Goal: Task Accomplishment & Management: Use online tool/utility

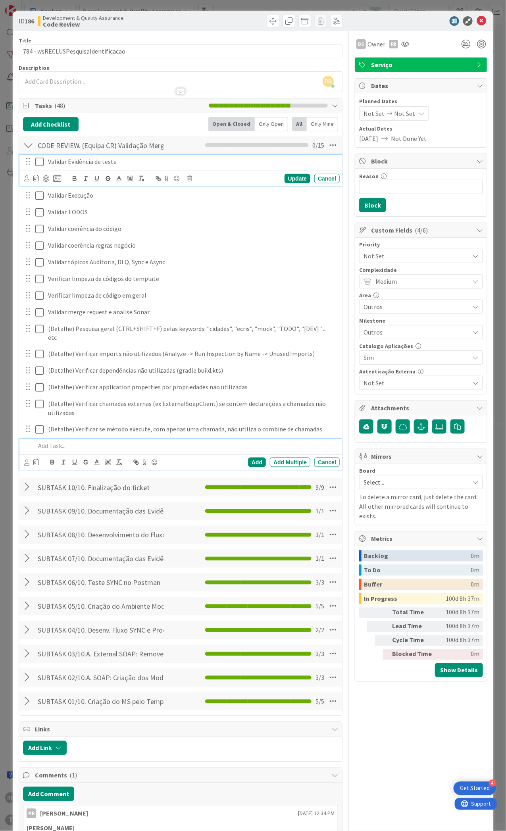
click at [38, 162] on icon at bounding box center [39, 162] width 8 height 10
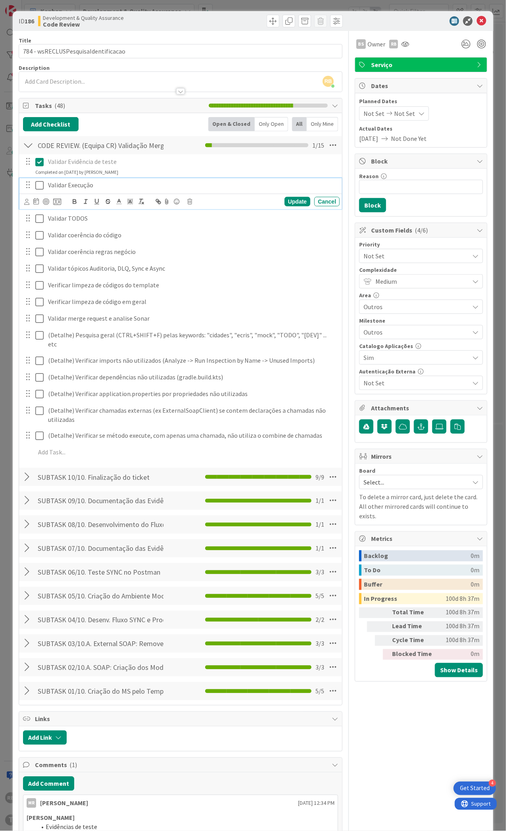
click at [38, 186] on icon at bounding box center [39, 186] width 8 height 10
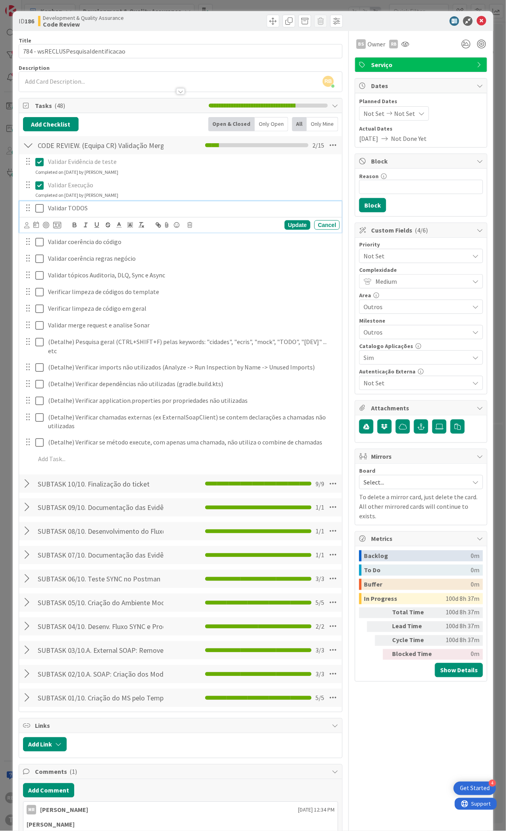
click at [37, 207] on icon at bounding box center [39, 209] width 8 height 10
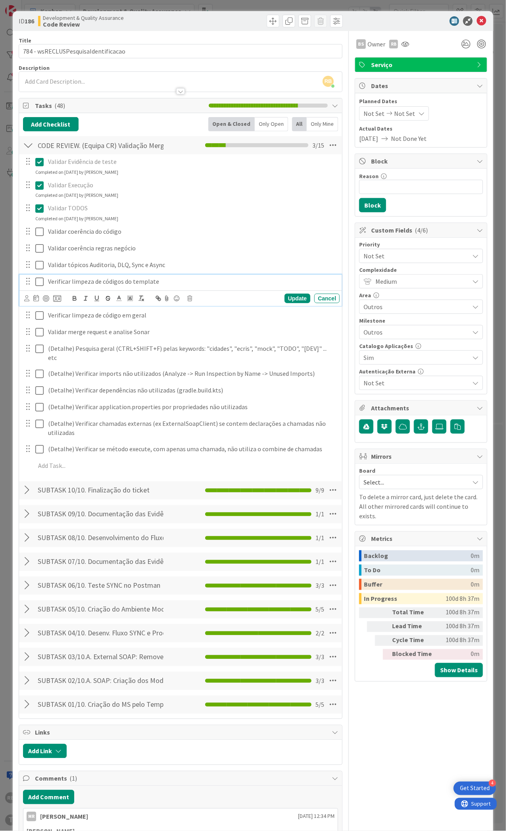
click at [40, 285] on icon at bounding box center [39, 282] width 8 height 10
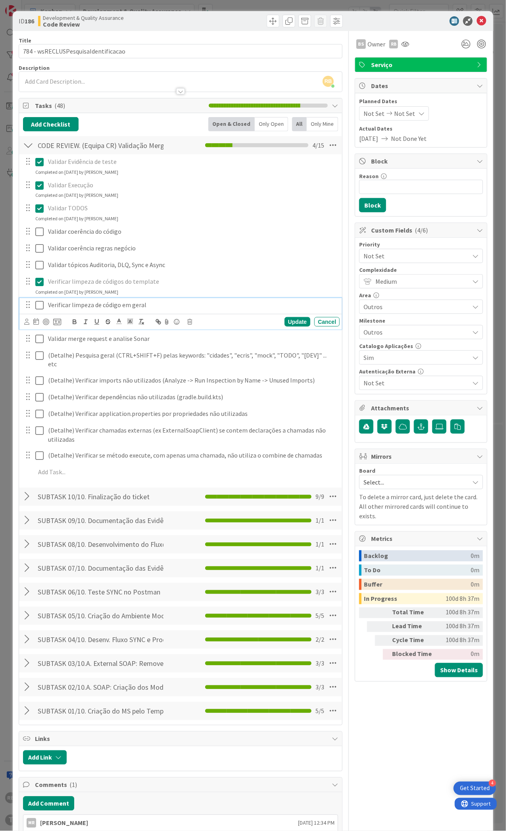
click at [38, 304] on icon at bounding box center [39, 305] width 8 height 10
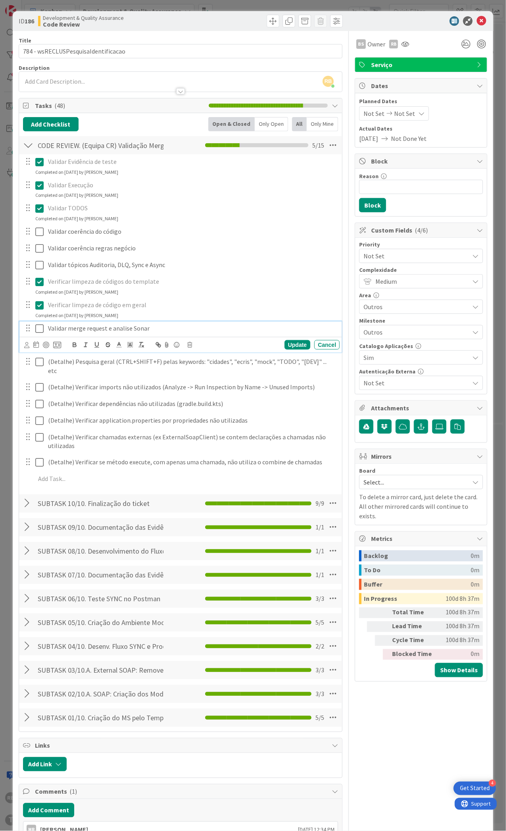
click at [37, 327] on icon at bounding box center [39, 329] width 8 height 10
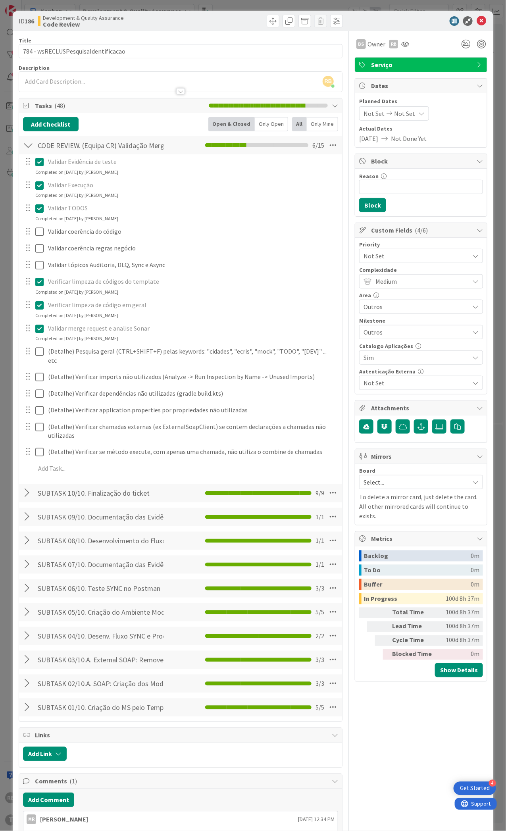
click at [37, 330] on icon at bounding box center [39, 329] width 8 height 10
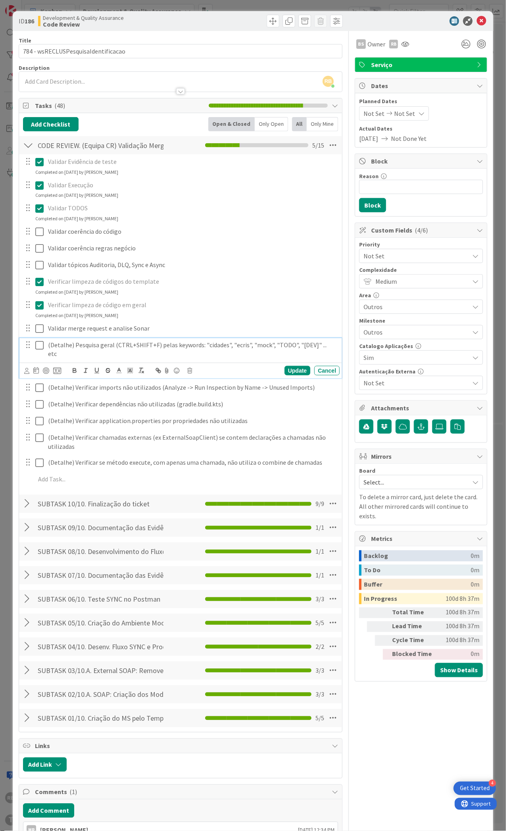
click at [38, 363] on div "(Detalhe) Pesquisa geral (CTRL+SHIFT+F) pelas keywords: "cidades", "ecris", "mo…" at bounding box center [180, 358] width 322 height 40
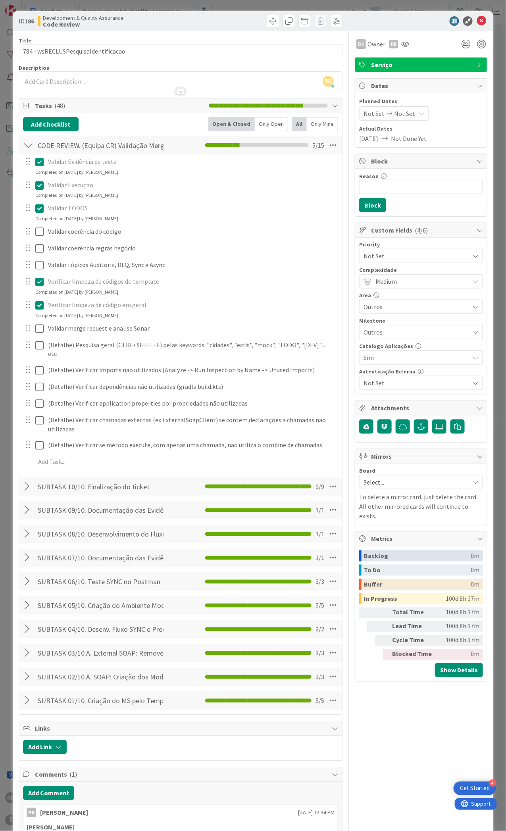
click at [68, 388] on div "Validar Evidência de teste Update Cancel Completed on [DATE] by [PERSON_NAME] E…" at bounding box center [180, 312] width 315 height 317
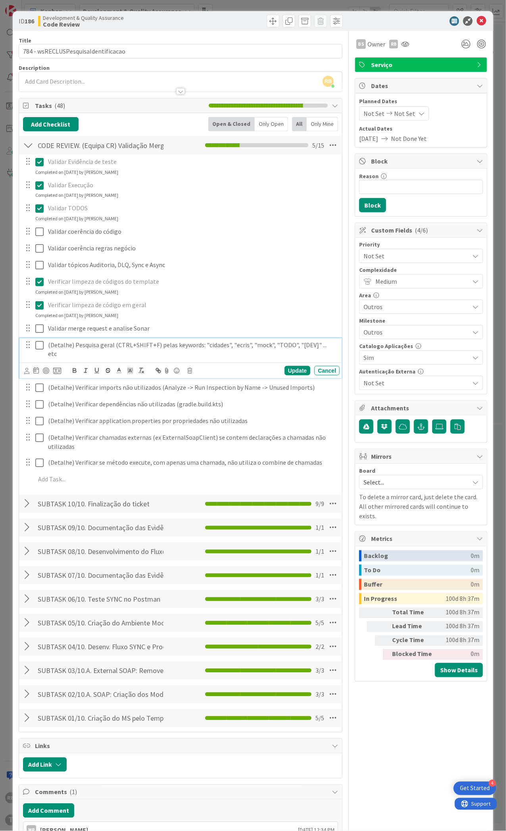
click at [38, 344] on icon at bounding box center [39, 346] width 8 height 10
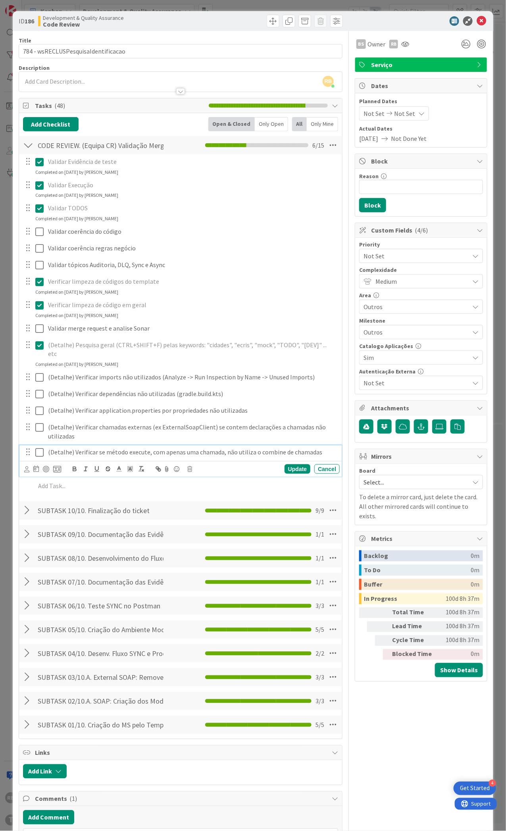
click at [40, 448] on icon at bounding box center [39, 453] width 8 height 10
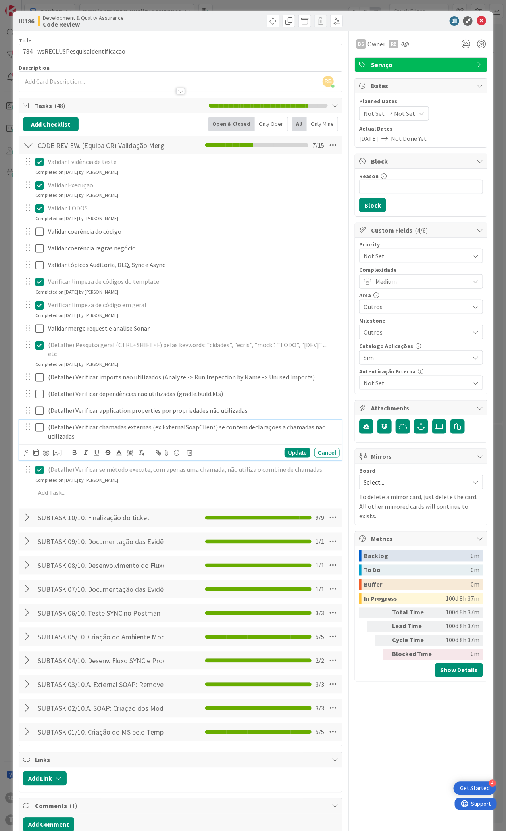
click at [175, 423] on p "(Detalhe) Verificar chamadas externas (ex ExternalSoapClient) se contem declara…" at bounding box center [192, 432] width 289 height 18
click at [176, 423] on p "(Detalhe) Verificar chamadas externas (ex ExternalSoapClient) se contem declara…" at bounding box center [192, 432] width 289 height 18
copy p "ExternalSoapClient"
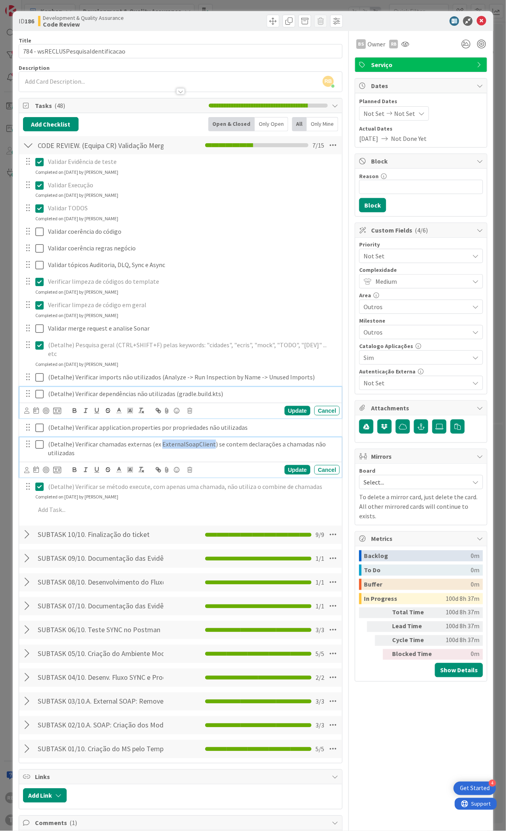
click at [40, 389] on icon at bounding box center [39, 394] width 8 height 10
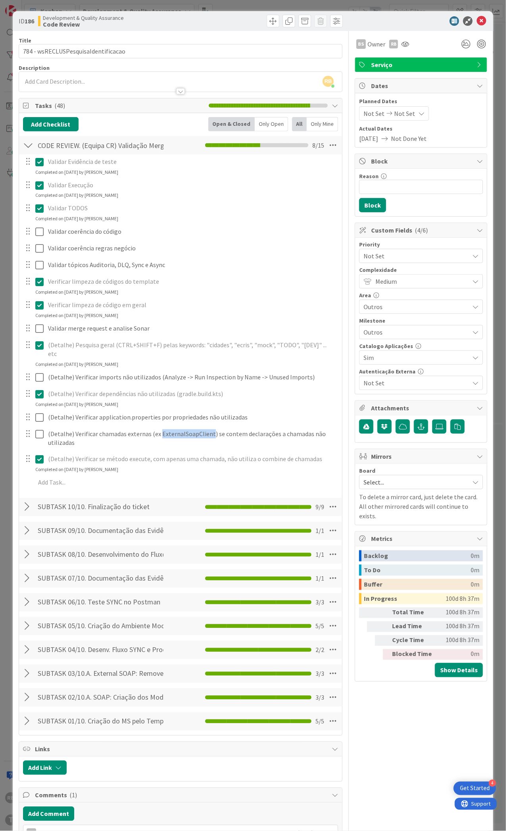
scroll to position [101, 0]
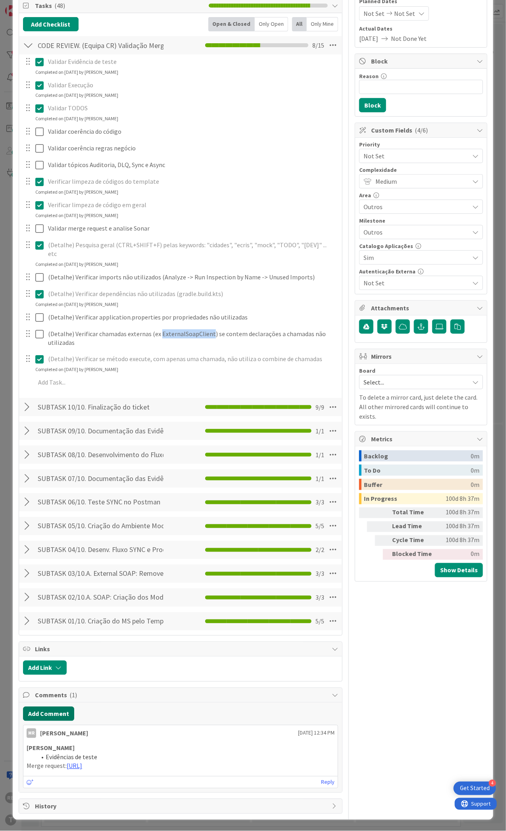
click at [53, 707] on button "Add Comment" at bounding box center [48, 714] width 51 height 14
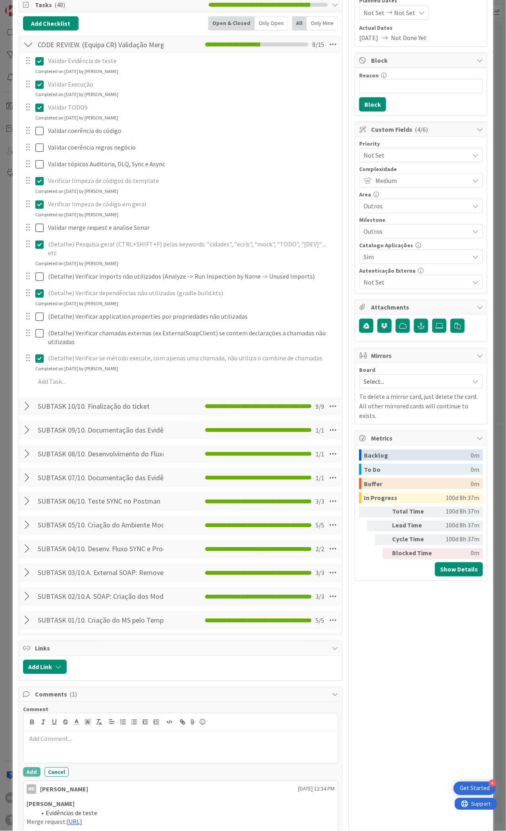
click at [44, 735] on p at bounding box center [181, 739] width 308 height 9
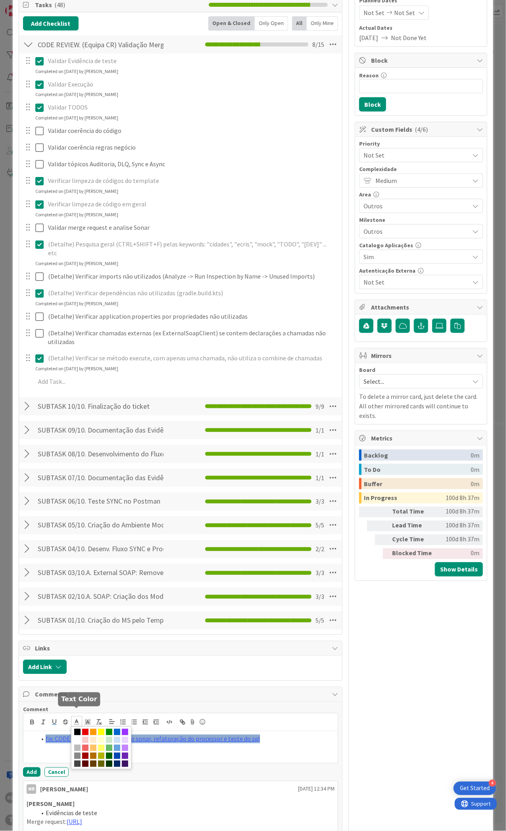
click at [75, 722] on line at bounding box center [76, 722] width 2 height 0
click at [114, 729] on span at bounding box center [117, 732] width 6 height 6
click at [88, 719] on icon at bounding box center [87, 722] width 7 height 7
click at [92, 737] on span at bounding box center [88, 740] width 6 height 6
click at [90, 740] on div "fix: CODE REVIEW - Limpeza pelo sonar, refatoração do processor e teste do sql" at bounding box center [180, 747] width 314 height 32
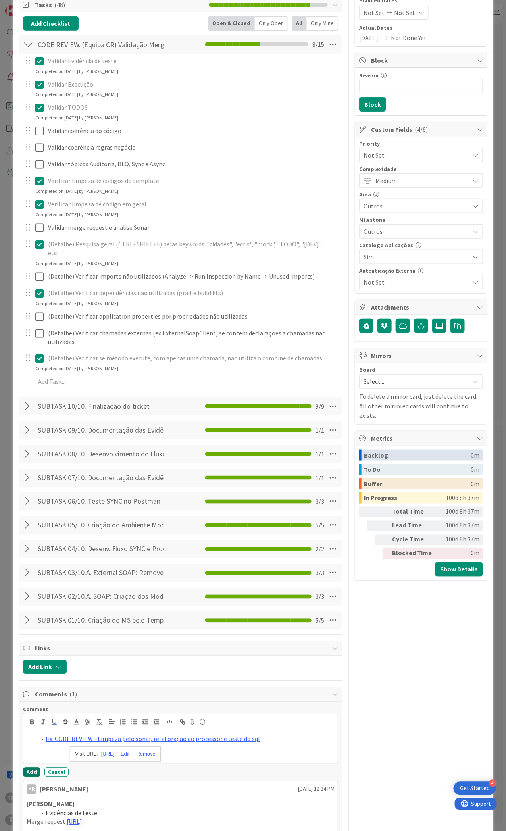
click at [33, 768] on button "Add" at bounding box center [31, 773] width 17 height 10
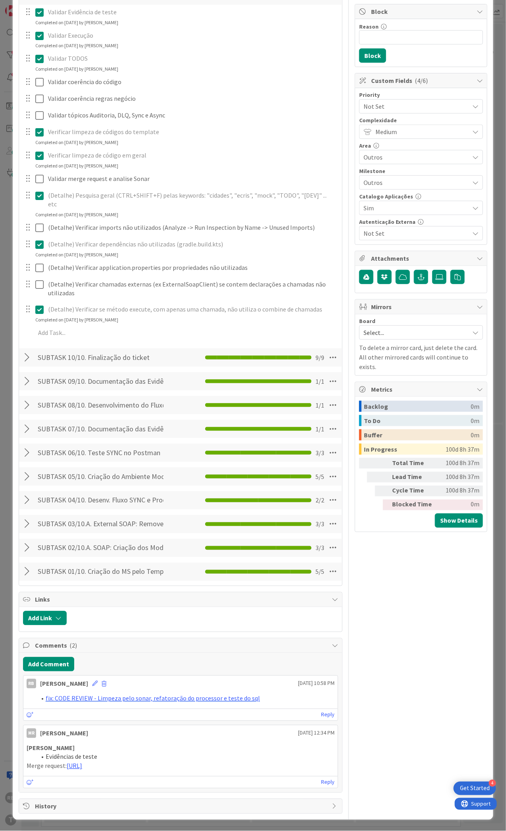
scroll to position [0, 0]
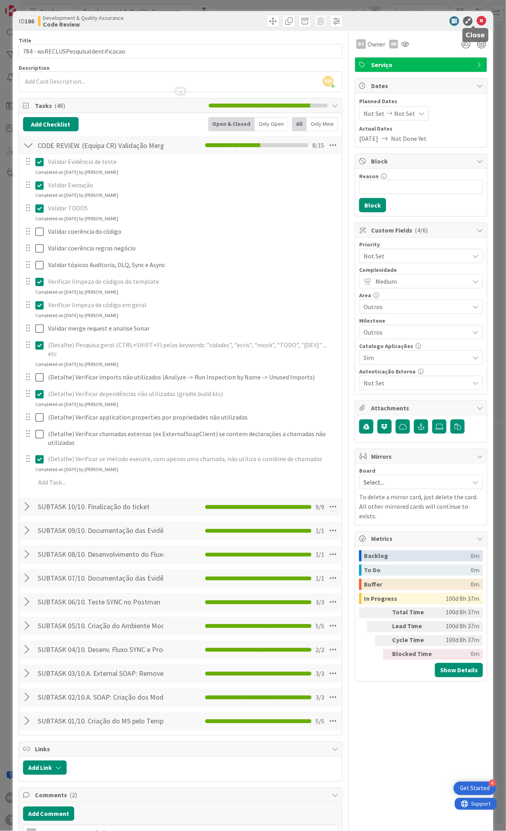
click at [477, 20] on icon at bounding box center [482, 21] width 10 height 10
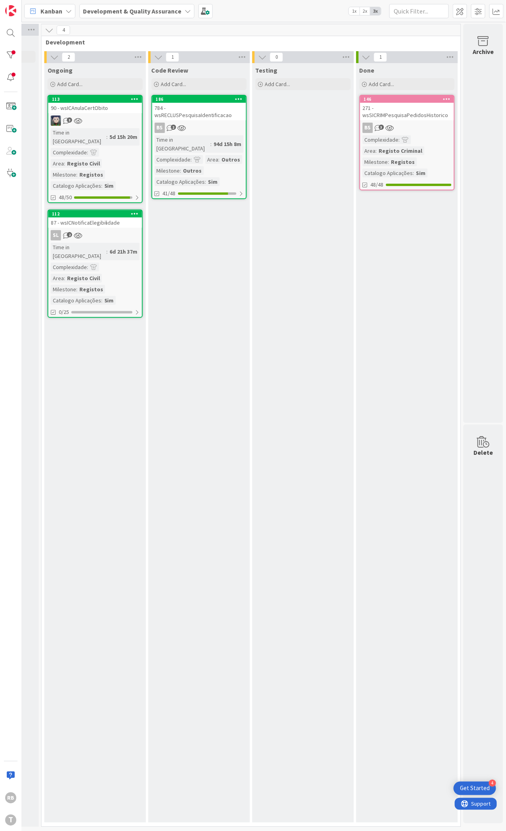
click at [212, 140] on div "94d 15h 8m" at bounding box center [228, 144] width 32 height 9
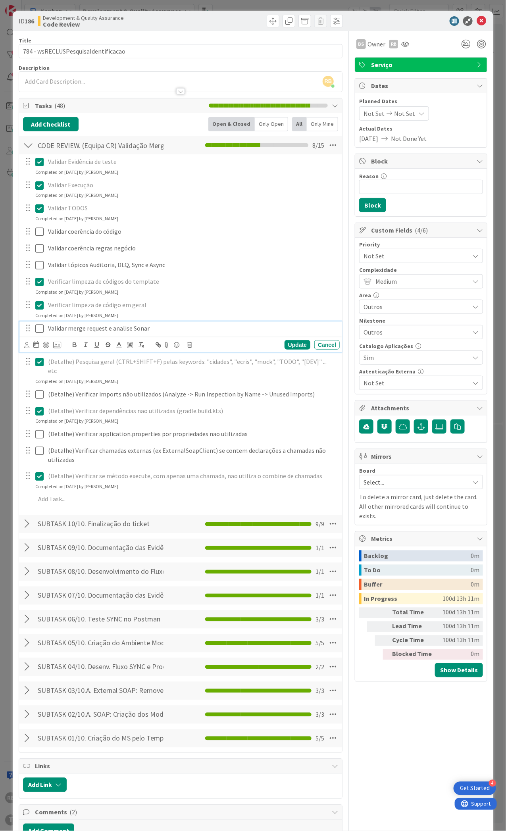
click at [38, 328] on icon at bounding box center [39, 329] width 8 height 10
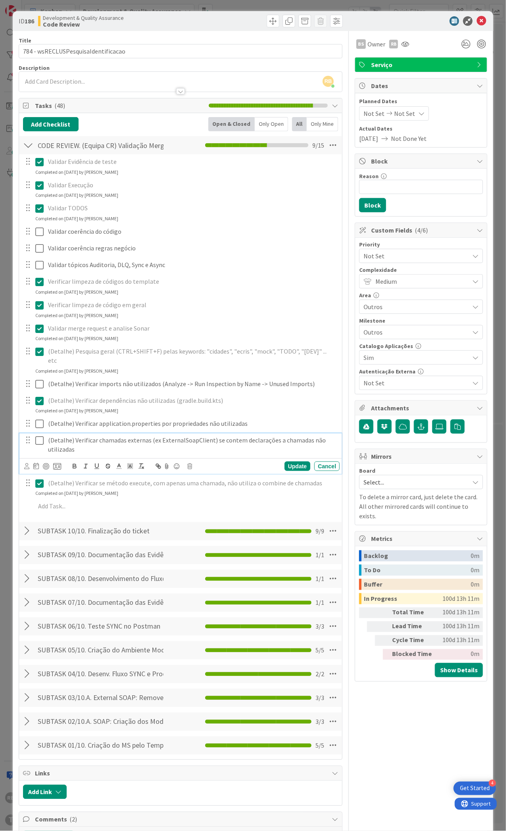
click at [40, 436] on icon at bounding box center [39, 441] width 8 height 10
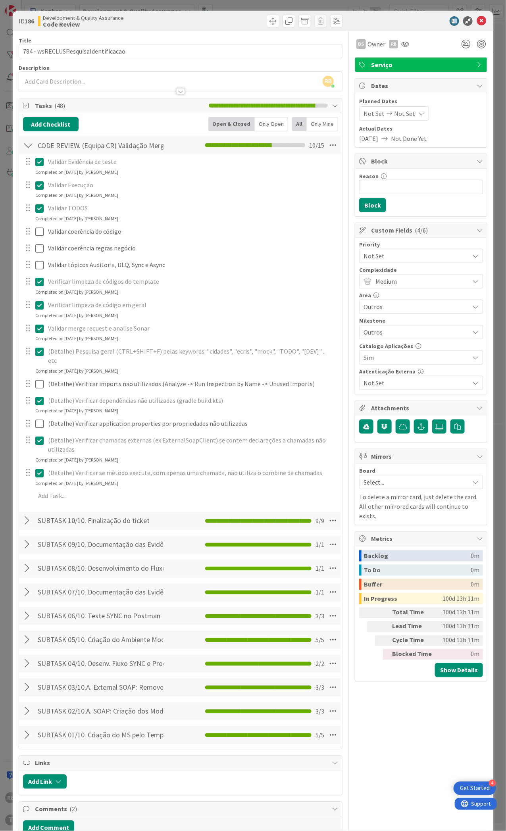
click at [40, 436] on icon at bounding box center [39, 441] width 8 height 10
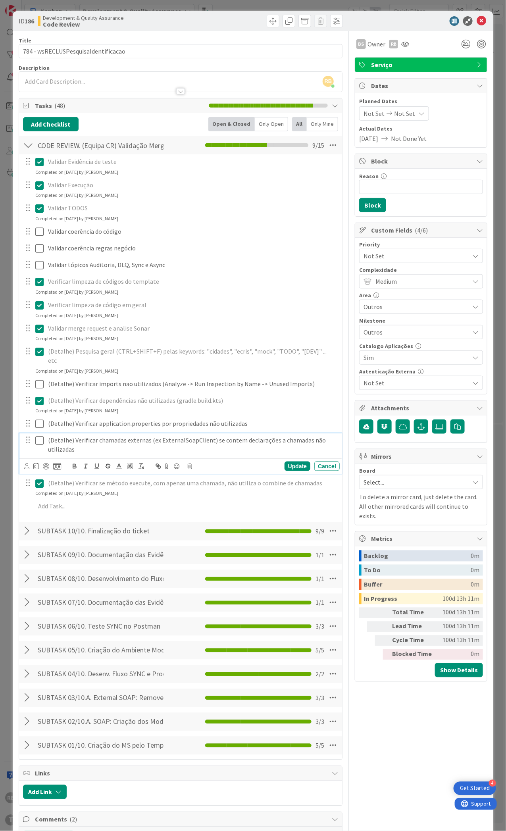
click at [102, 442] on p "(Detalhe) Verificar chamadas externas (ex ExternalSoapClient) se contem declara…" at bounding box center [192, 445] width 289 height 18
click at [176, 436] on p "(Detalhe) Verificar chamadas externas (ex ExternalSoapClient) se contem declara…" at bounding box center [192, 445] width 289 height 18
copy p "ExternalSoapClient"
click at [293, 462] on div "Update" at bounding box center [298, 467] width 26 height 10
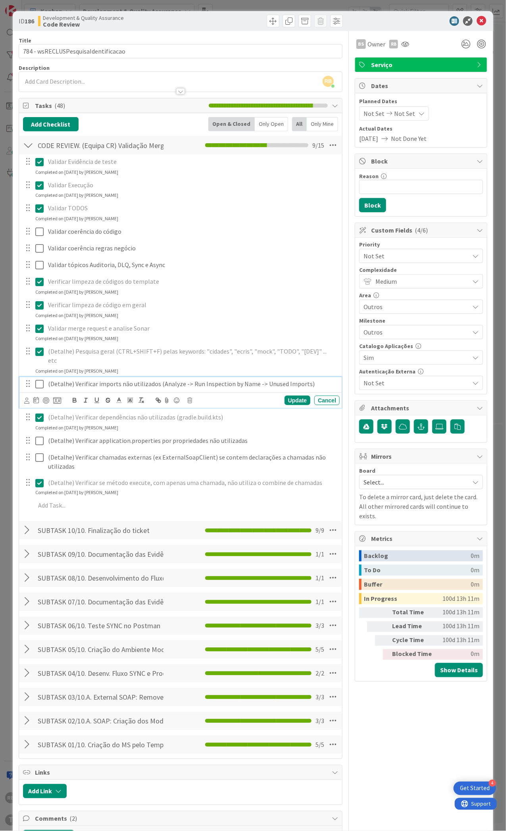
click at [41, 379] on icon at bounding box center [39, 384] width 8 height 10
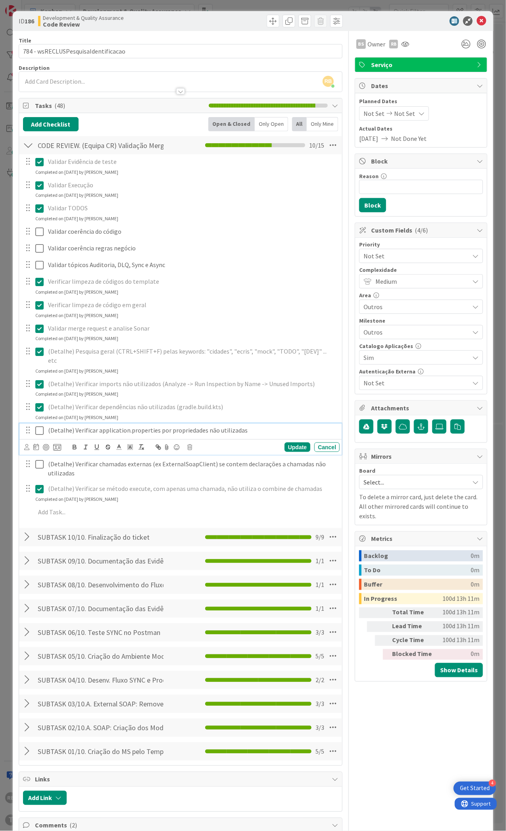
click at [38, 426] on icon at bounding box center [39, 431] width 8 height 10
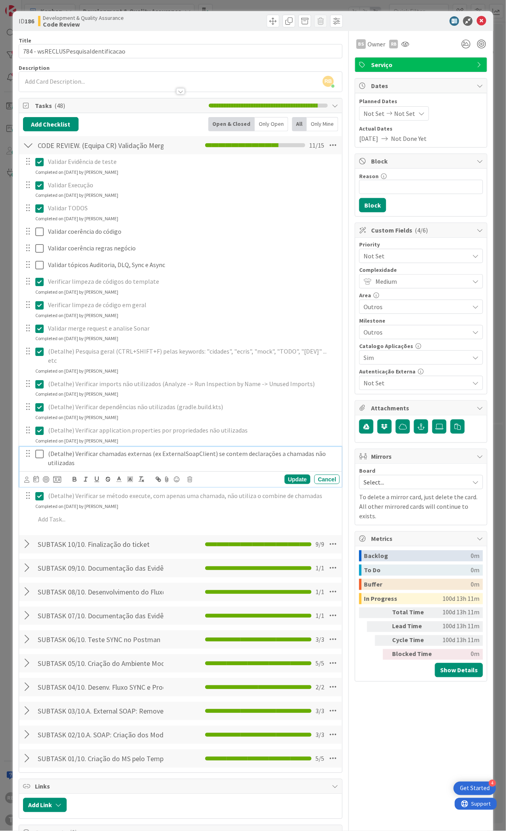
click at [38, 449] on icon at bounding box center [39, 454] width 8 height 10
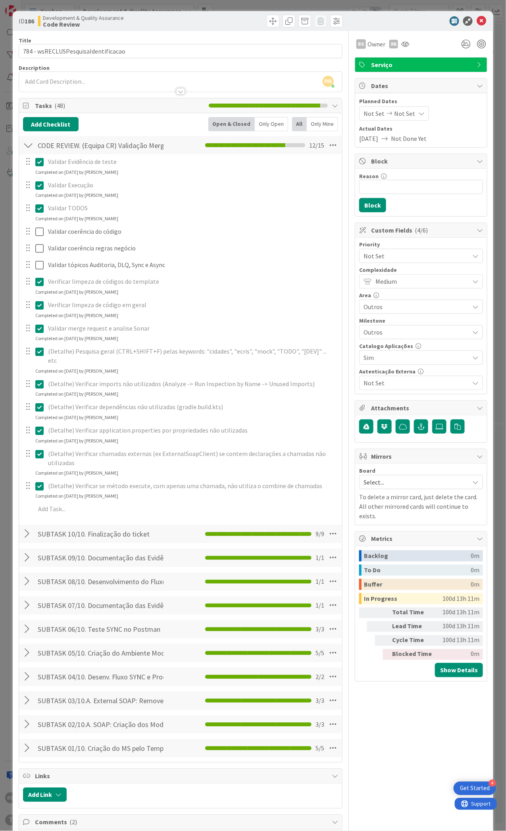
click at [81, 452] on p "(Detalhe) Verificar chamadas externas (ex ExternalSoapClient) se contem declara…" at bounding box center [192, 458] width 289 height 18
click at [37, 449] on icon at bounding box center [39, 454] width 8 height 10
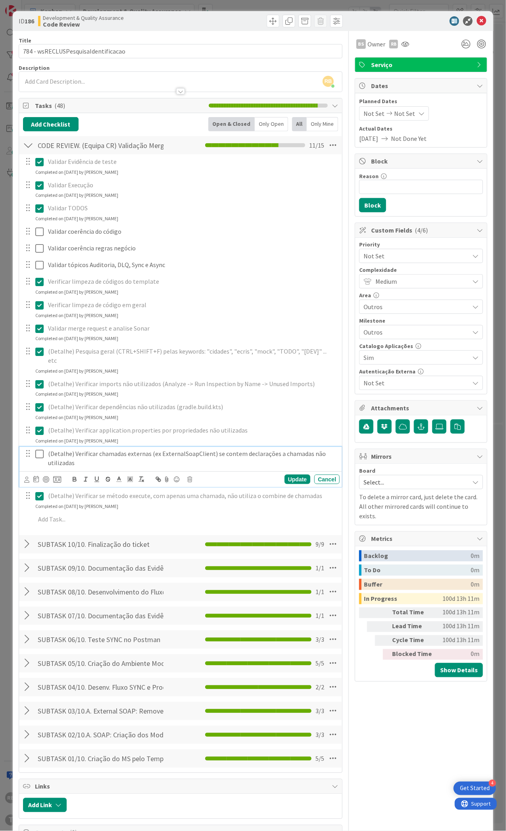
click at [82, 454] on p "(Detalhe) Verificar chamadas externas (ex ExternalSoapClient) se contem declara…" at bounding box center [192, 458] width 289 height 18
click at [40, 449] on icon at bounding box center [39, 454] width 8 height 10
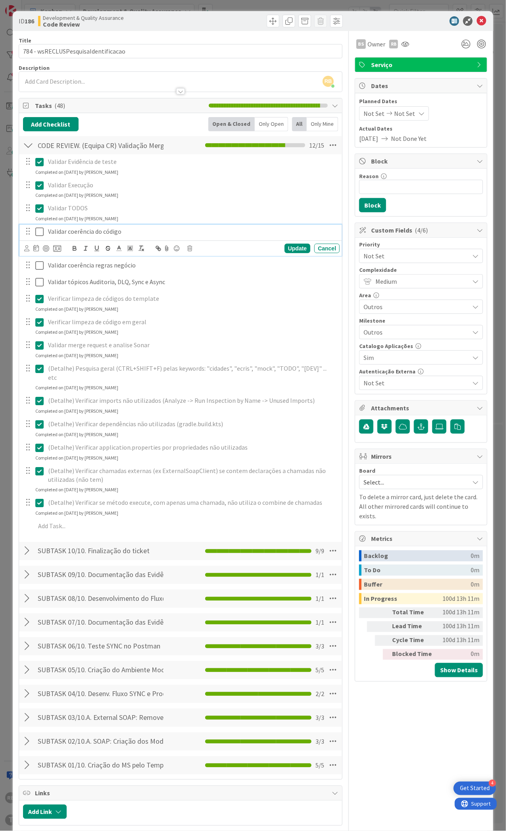
click at [38, 229] on icon at bounding box center [39, 232] width 8 height 10
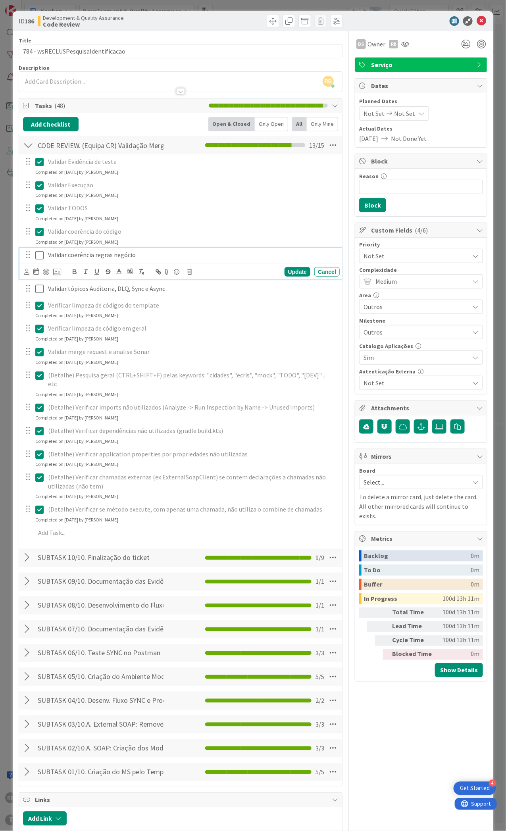
click at [37, 256] on icon at bounding box center [39, 255] width 8 height 10
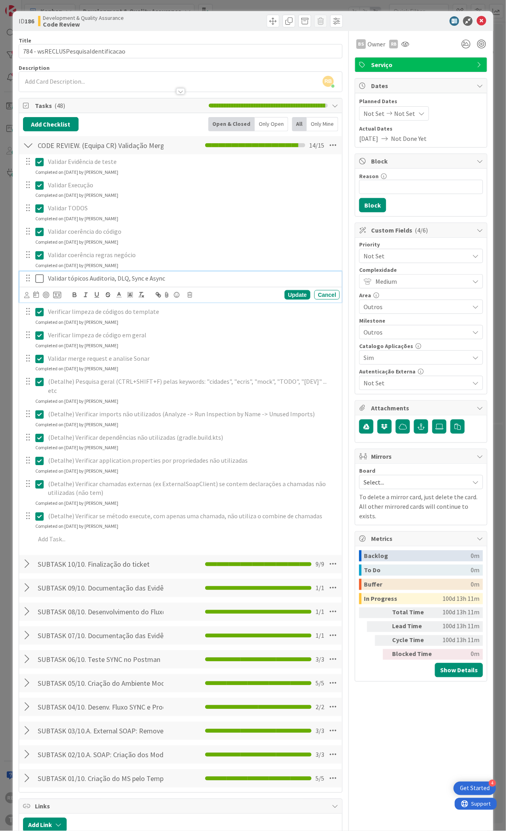
click at [38, 276] on icon at bounding box center [39, 279] width 8 height 10
